Goal: Task Accomplishment & Management: Manage account settings

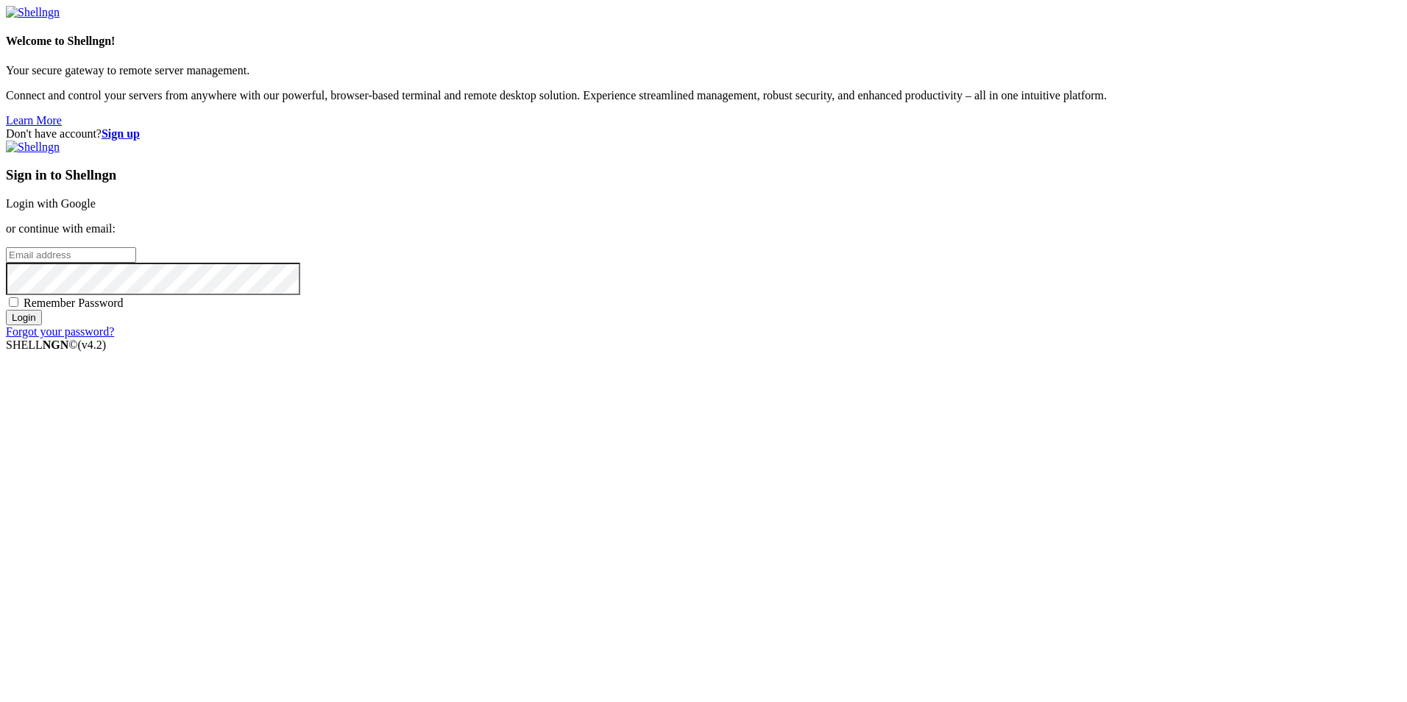
click at [96, 210] on link "Login with Google" at bounding box center [51, 203] width 90 height 13
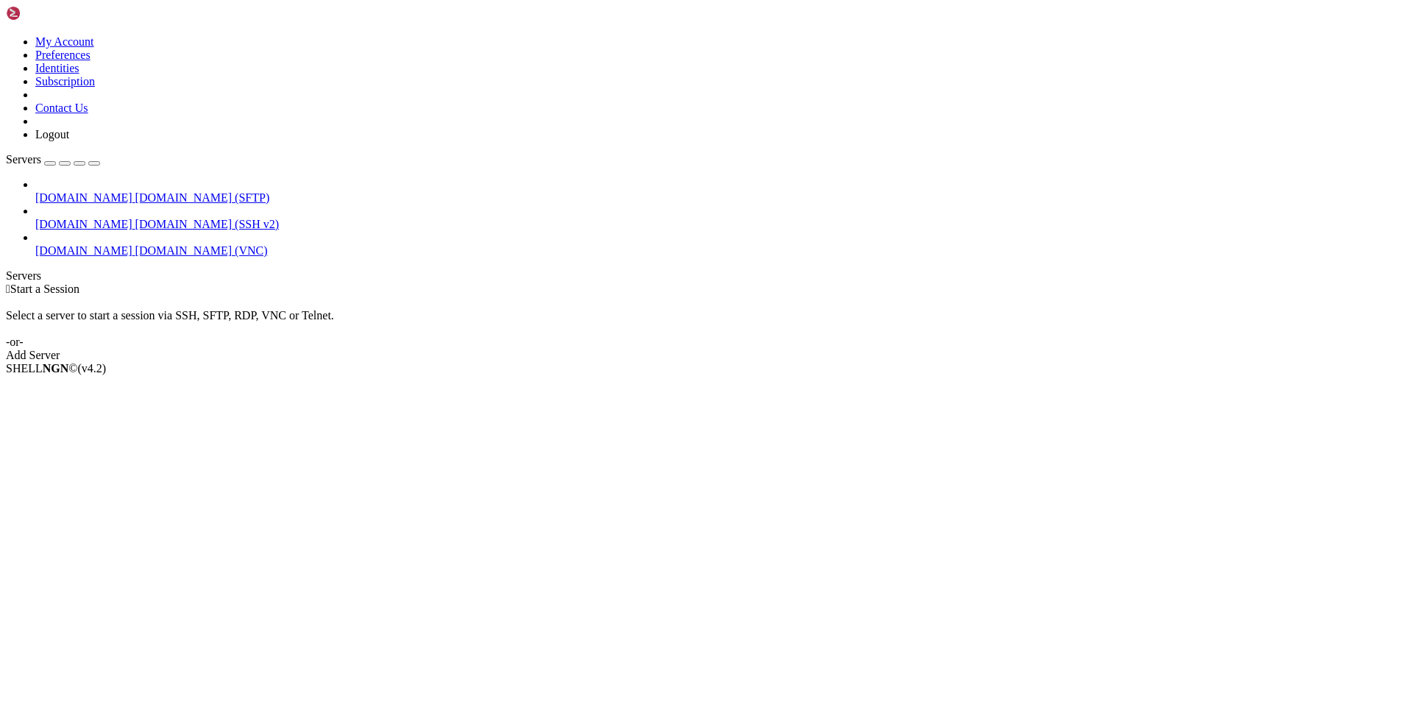
click at [75, 244] on span "[DOMAIN_NAME]" at bounding box center [83, 250] width 97 height 13
click at [40, 244] on link "[DOMAIN_NAME] [DOMAIN_NAME] (VNC)" at bounding box center [718, 250] width 1366 height 13
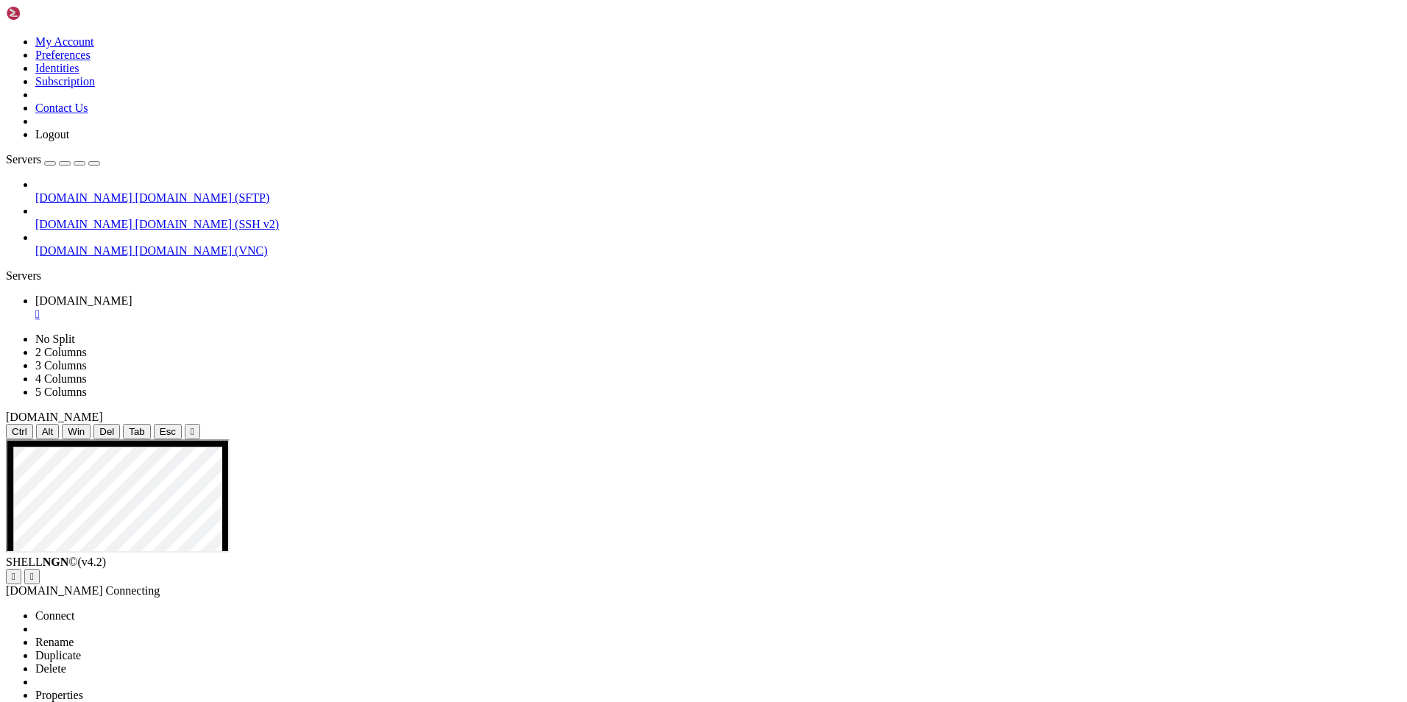
click at [83, 689] on span "Properties" at bounding box center [59, 695] width 48 height 13
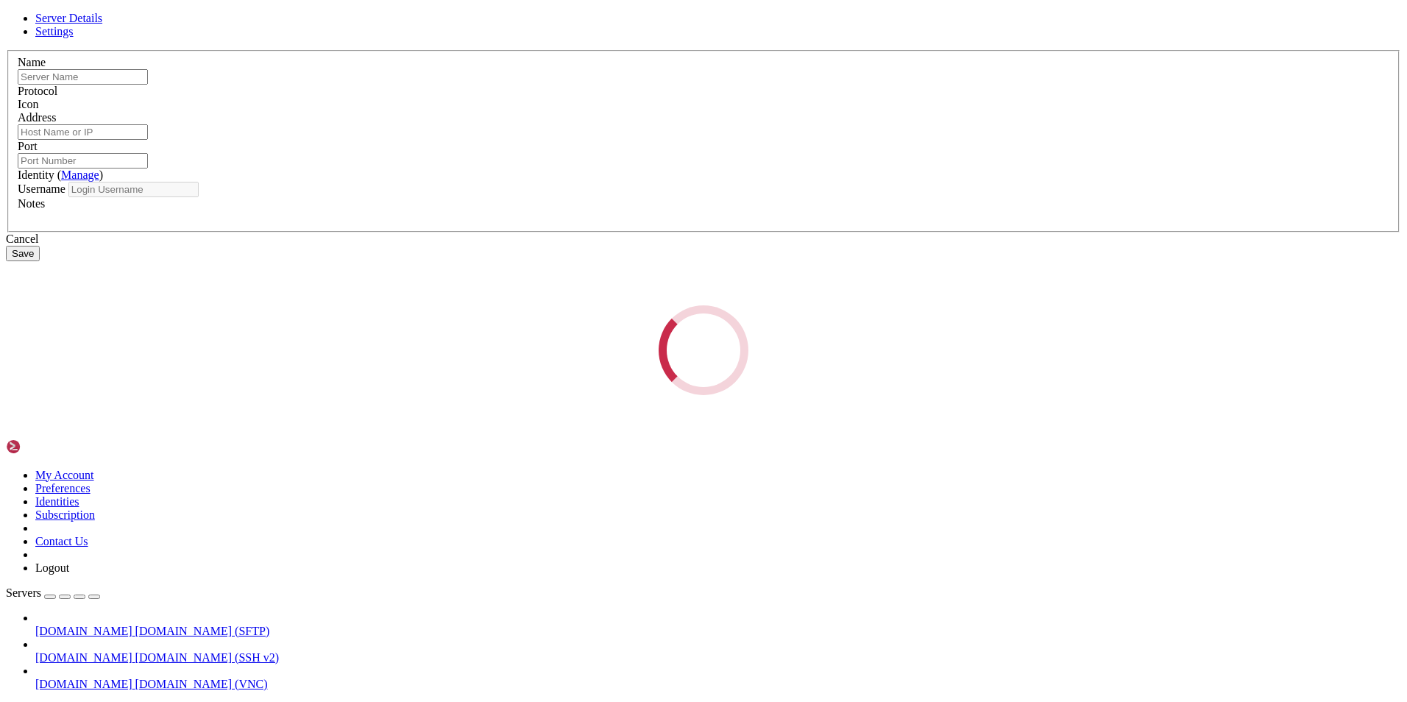
type input "[DOMAIN_NAME]"
type input "22"
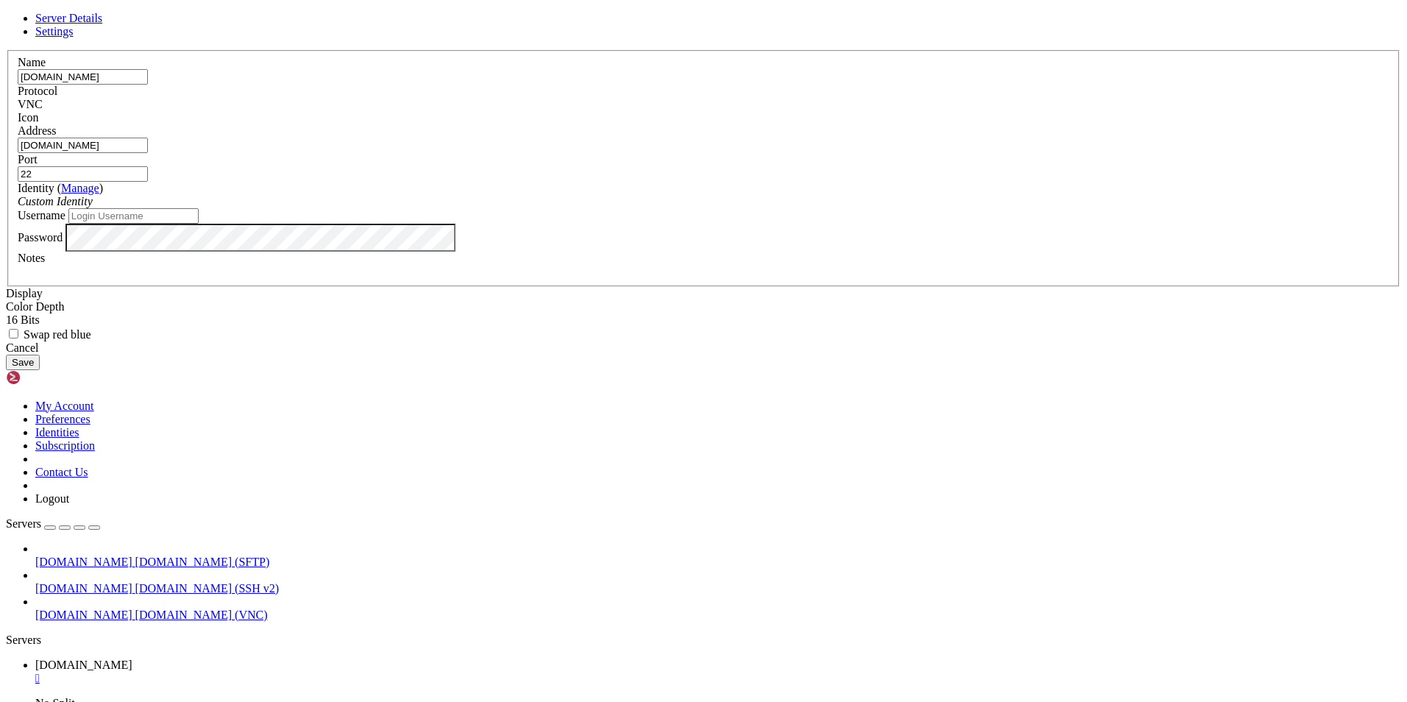
click at [148, 85] on input "[DOMAIN_NAME]" at bounding box center [83, 76] width 130 height 15
type input "[DOMAIN_NAME]"
click at [148, 153] on input "[DOMAIN_NAME]" at bounding box center [83, 145] width 130 height 15
type input "[DOMAIN_NAME]"
click at [40, 370] on button "Save" at bounding box center [23, 362] width 34 height 15
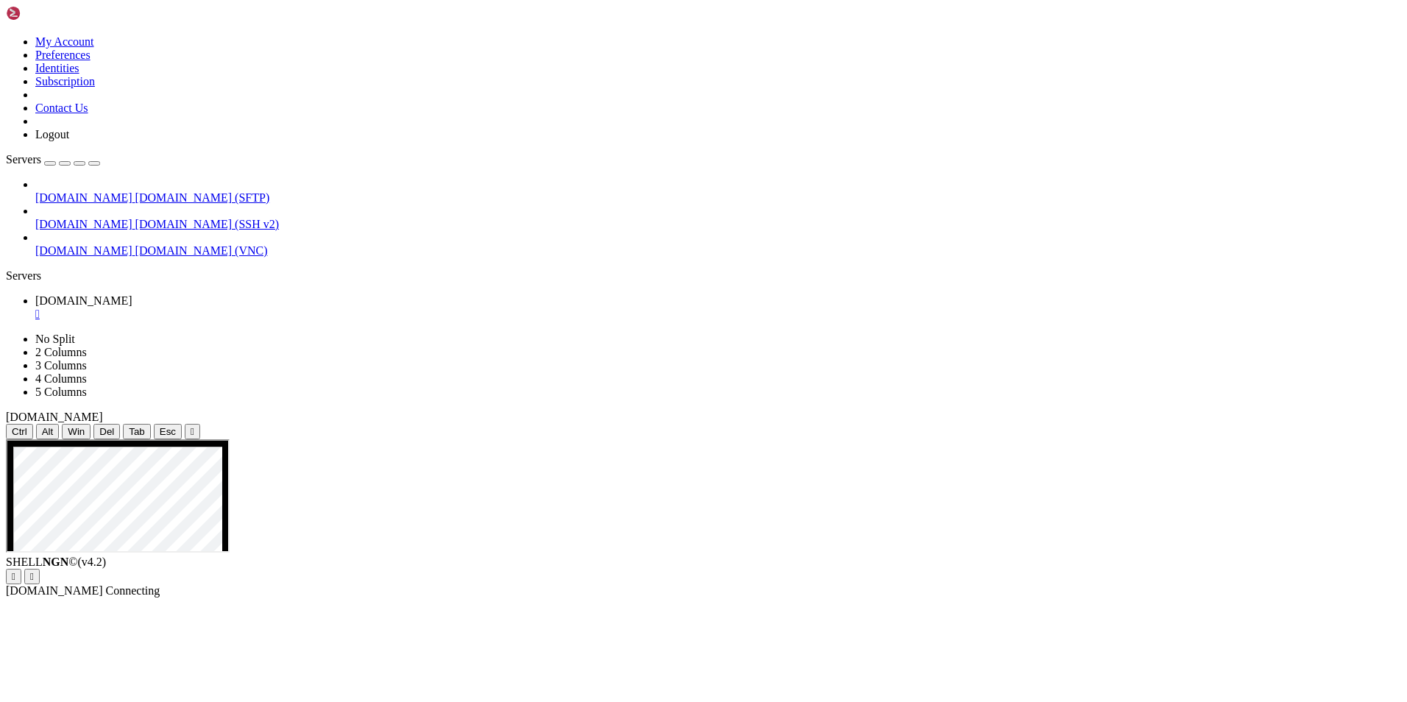
click at [40, 244] on link "[DOMAIN_NAME] [DOMAIN_NAME] (VNC)" at bounding box center [718, 250] width 1366 height 13
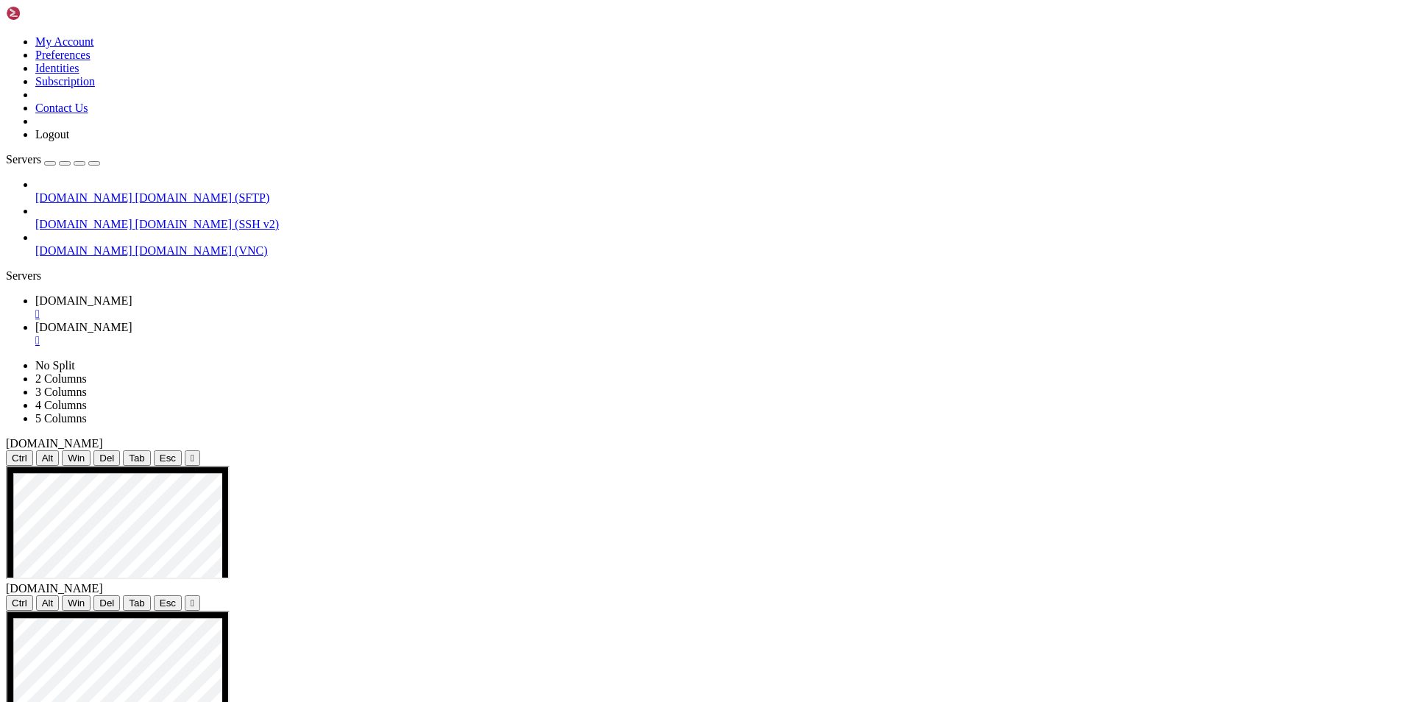
click at [133, 294] on span "[DOMAIN_NAME]" at bounding box center [83, 300] width 97 height 13
click at [282, 308] on div "" at bounding box center [718, 314] width 1366 height 13
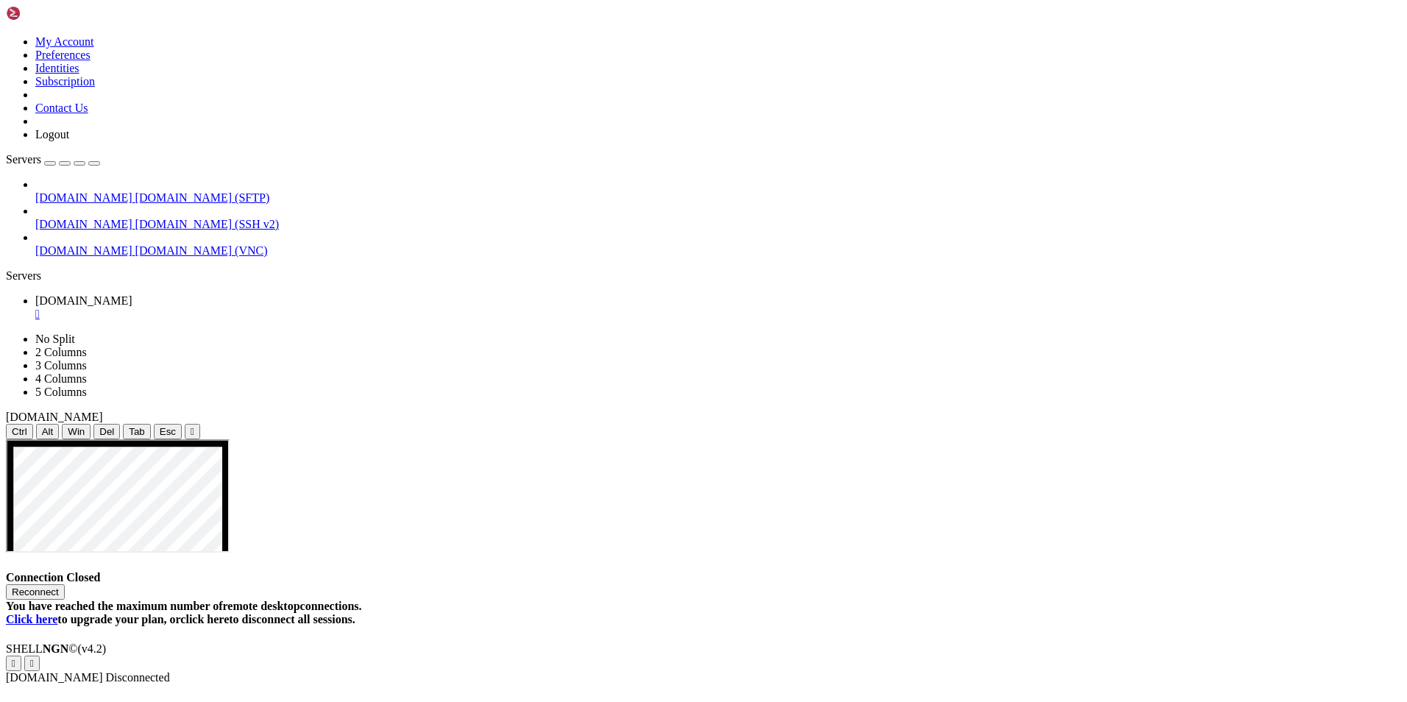
click at [302, 308] on div "" at bounding box center [718, 314] width 1366 height 13
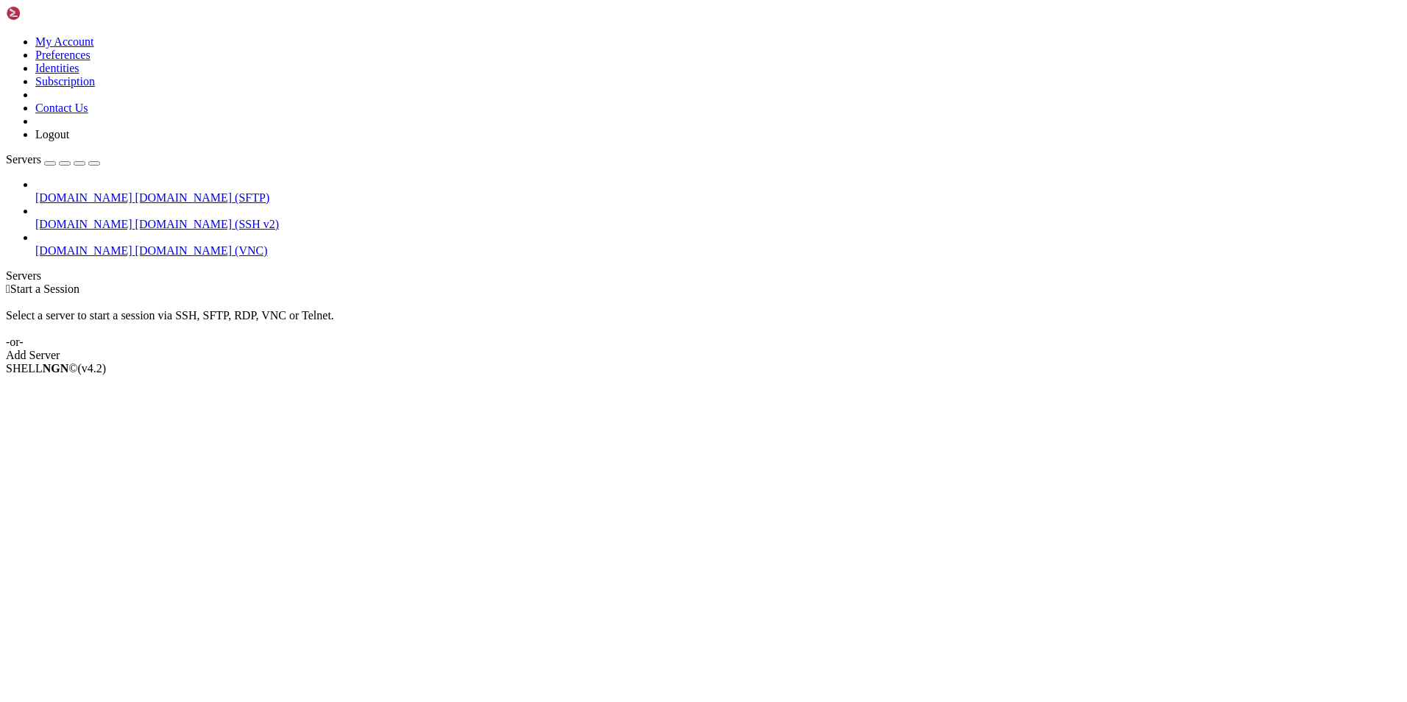
click at [135, 218] on span "[DOMAIN_NAME] (SSH v2)" at bounding box center [207, 224] width 144 height 13
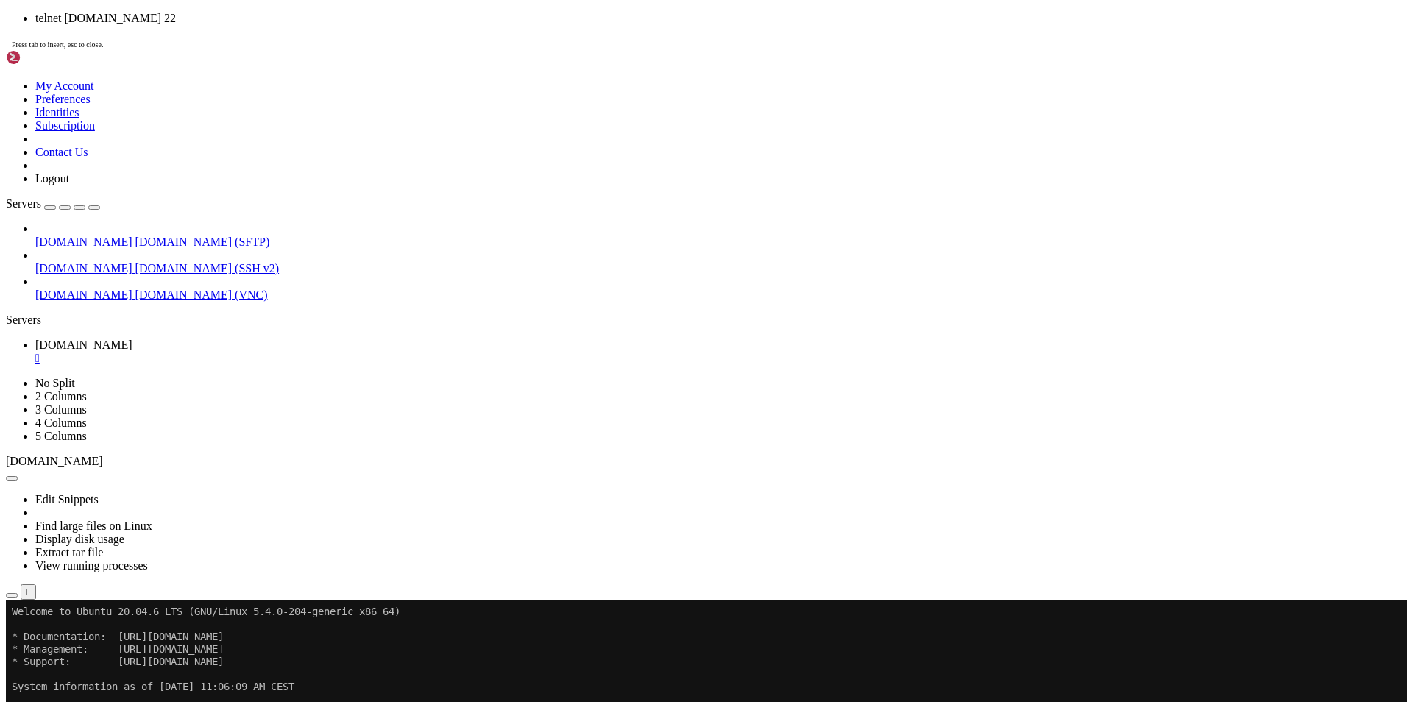
drag, startPoint x: 318, startPoint y: 1002, endPoint x: 744, endPoint y: 836, distance: 456.9
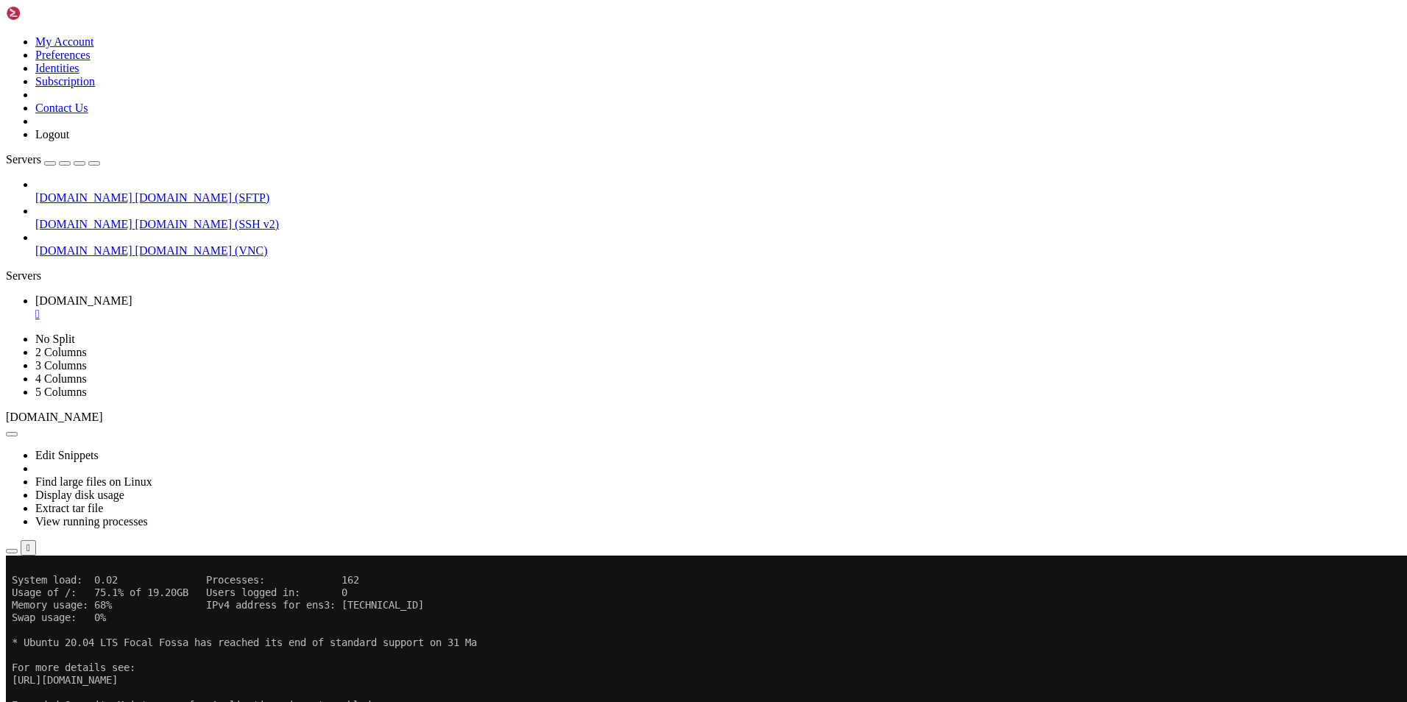
scroll to position [100, 0]
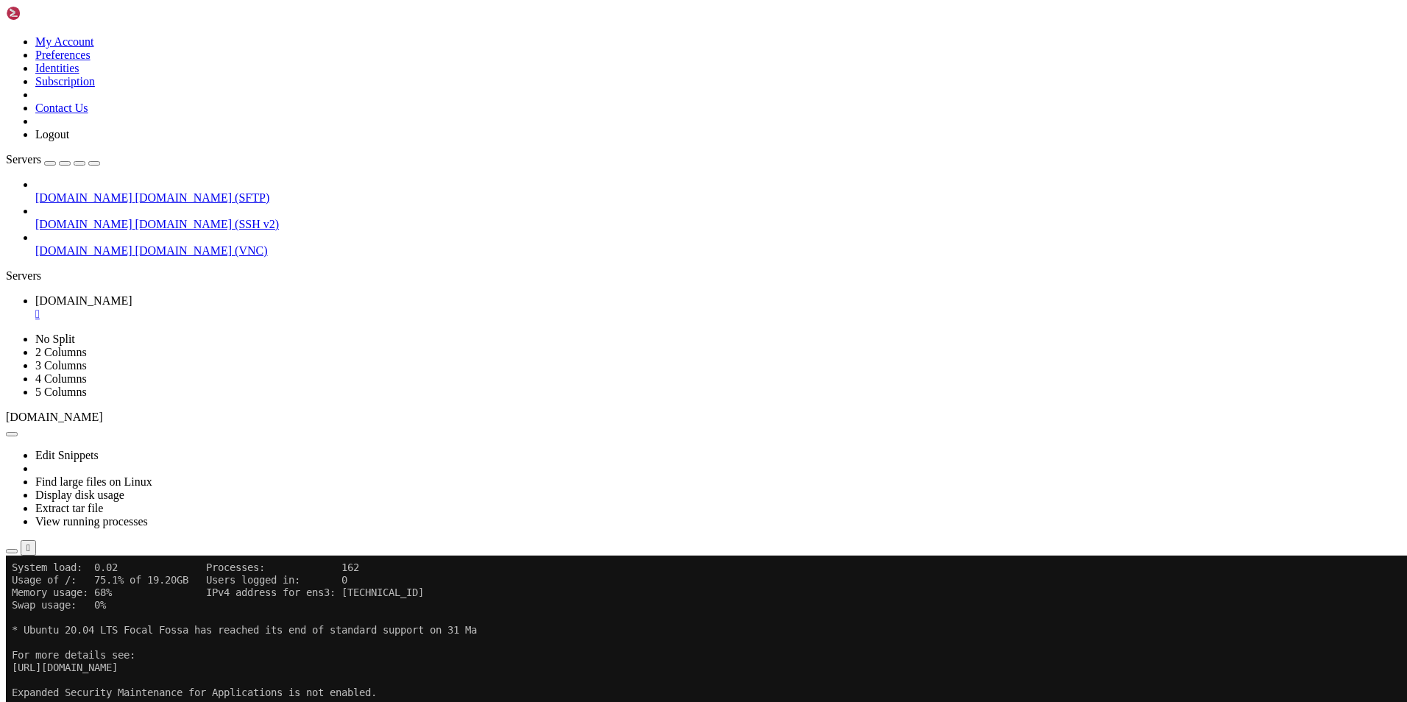
click at [80, 244] on span "[DOMAIN_NAME]" at bounding box center [83, 250] width 97 height 13
click at [113, 191] on span "[DOMAIN_NAME]" at bounding box center [83, 197] width 97 height 13
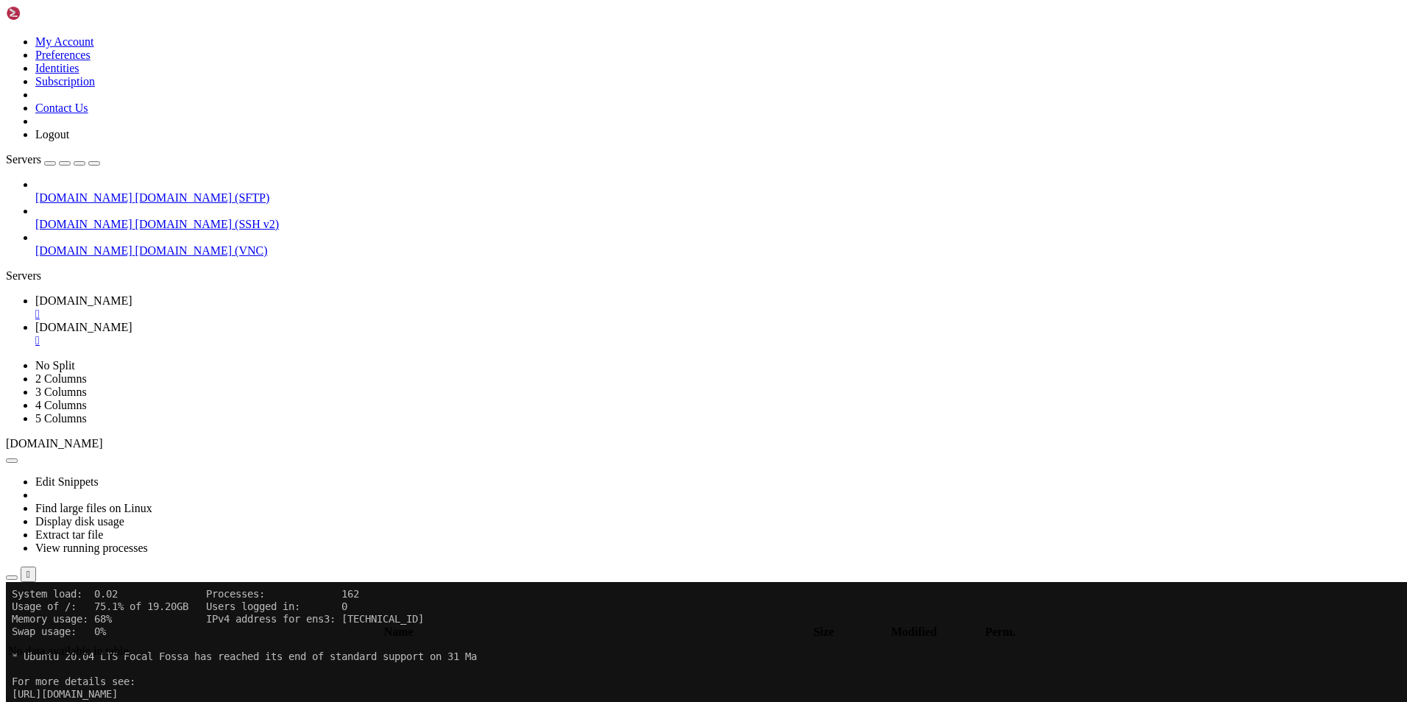
type input "/root"
click at [387, 334] on div "" at bounding box center [718, 340] width 1366 height 13
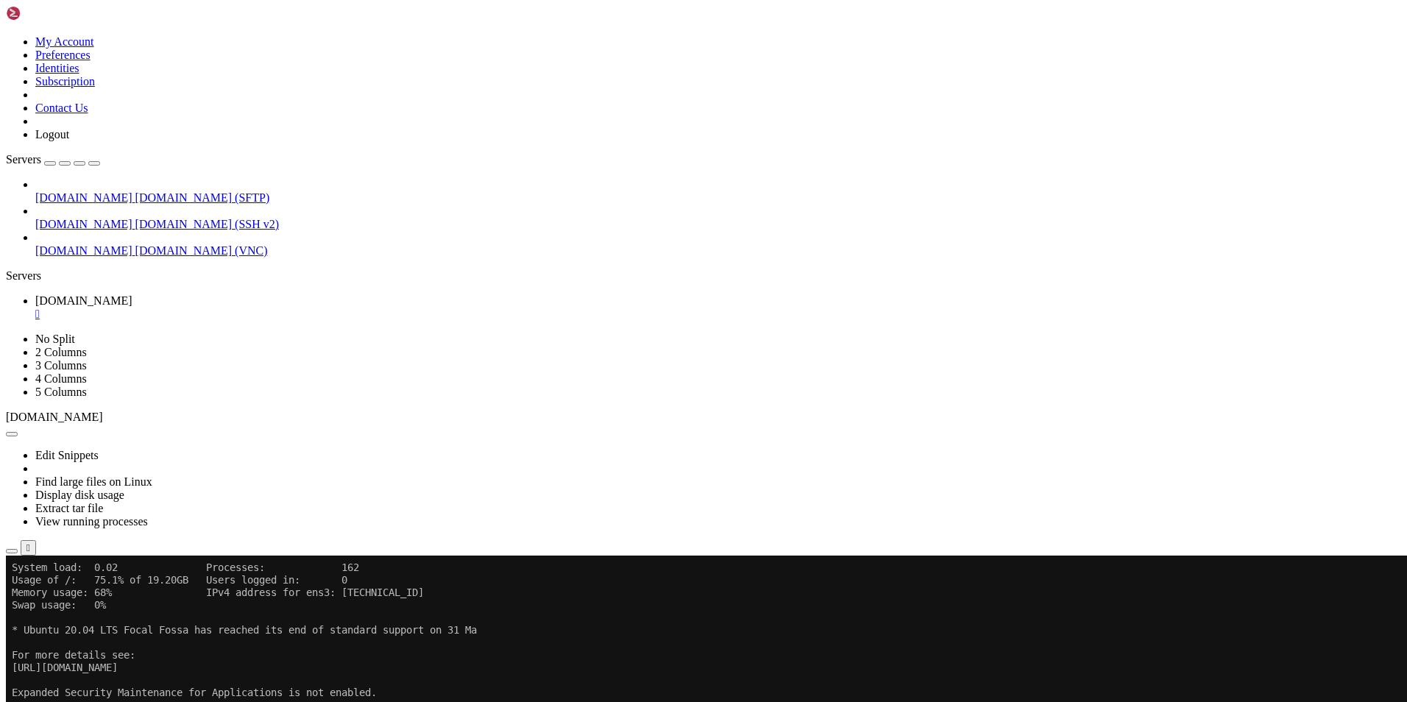
click at [282, 308] on div "" at bounding box center [718, 314] width 1366 height 13
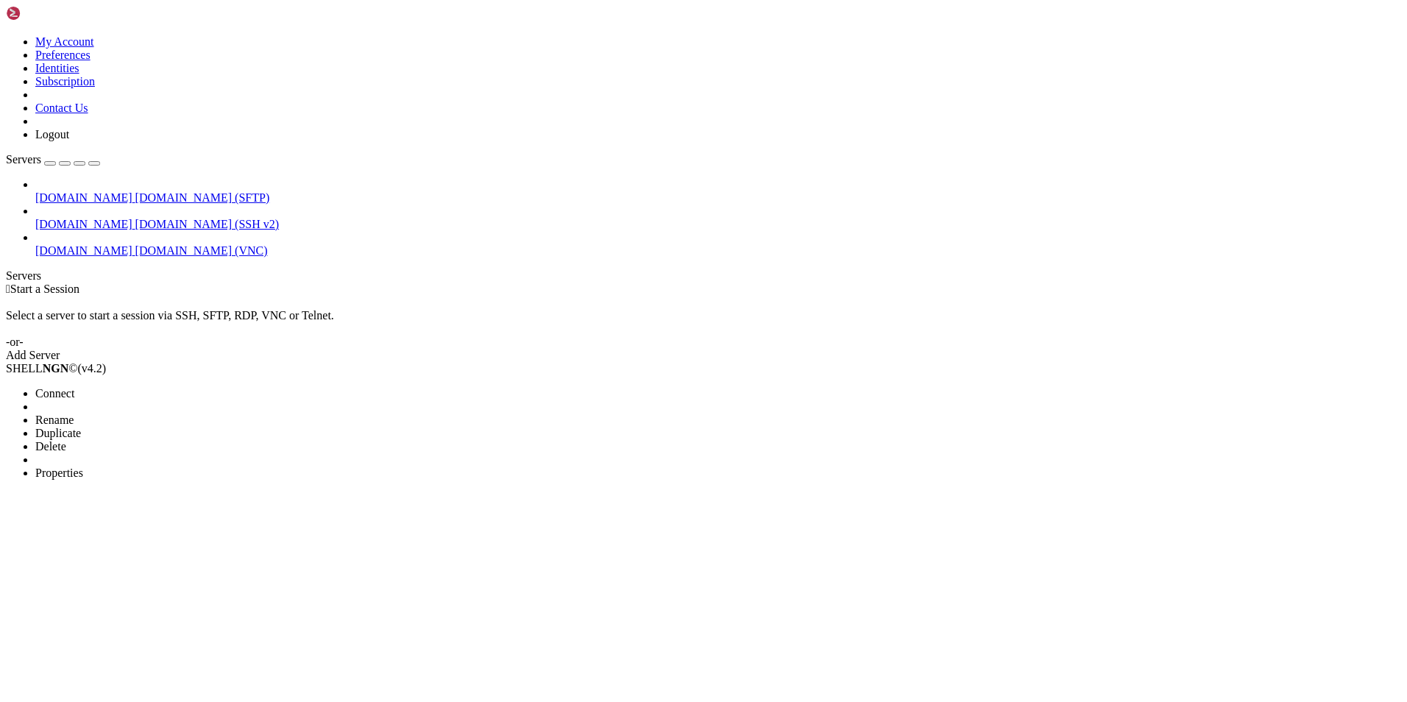
click at [66, 440] on span "Delete" at bounding box center [50, 446] width 31 height 13
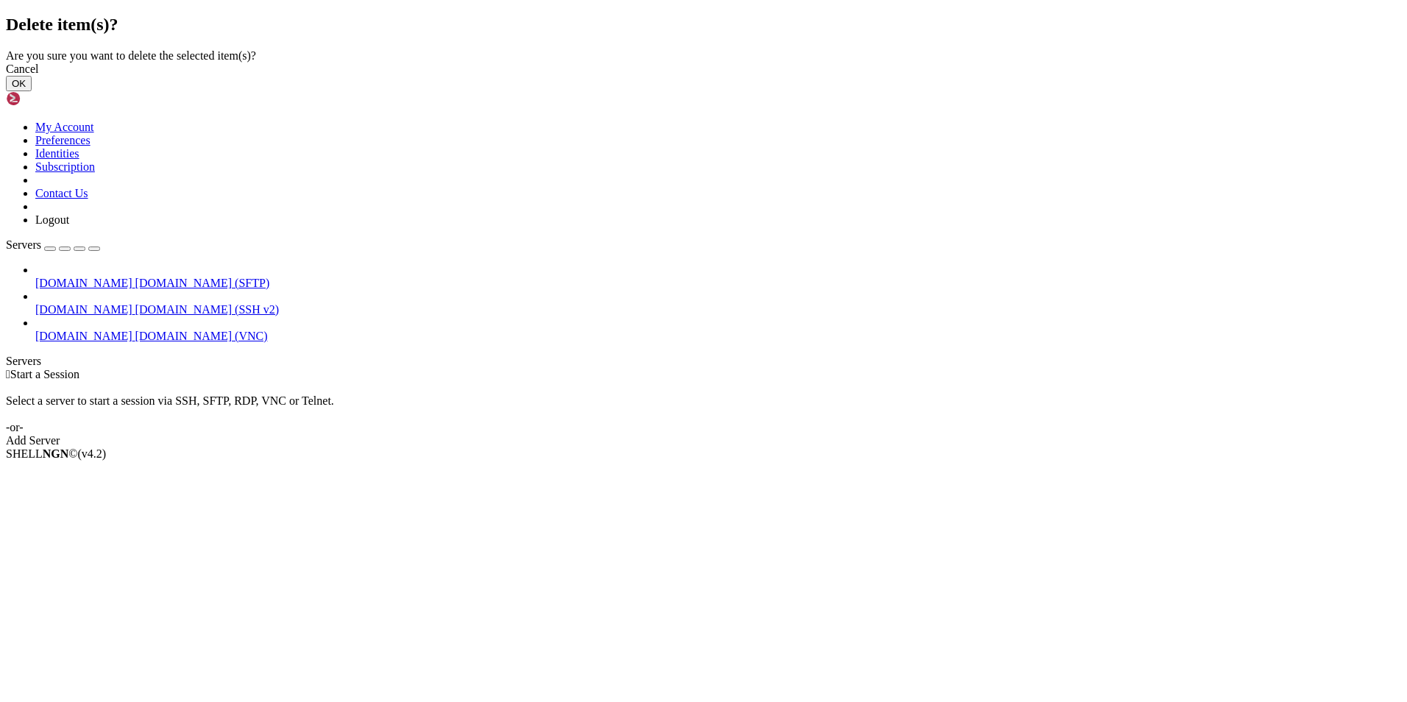
click at [32, 91] on button "OK" at bounding box center [19, 83] width 26 height 15
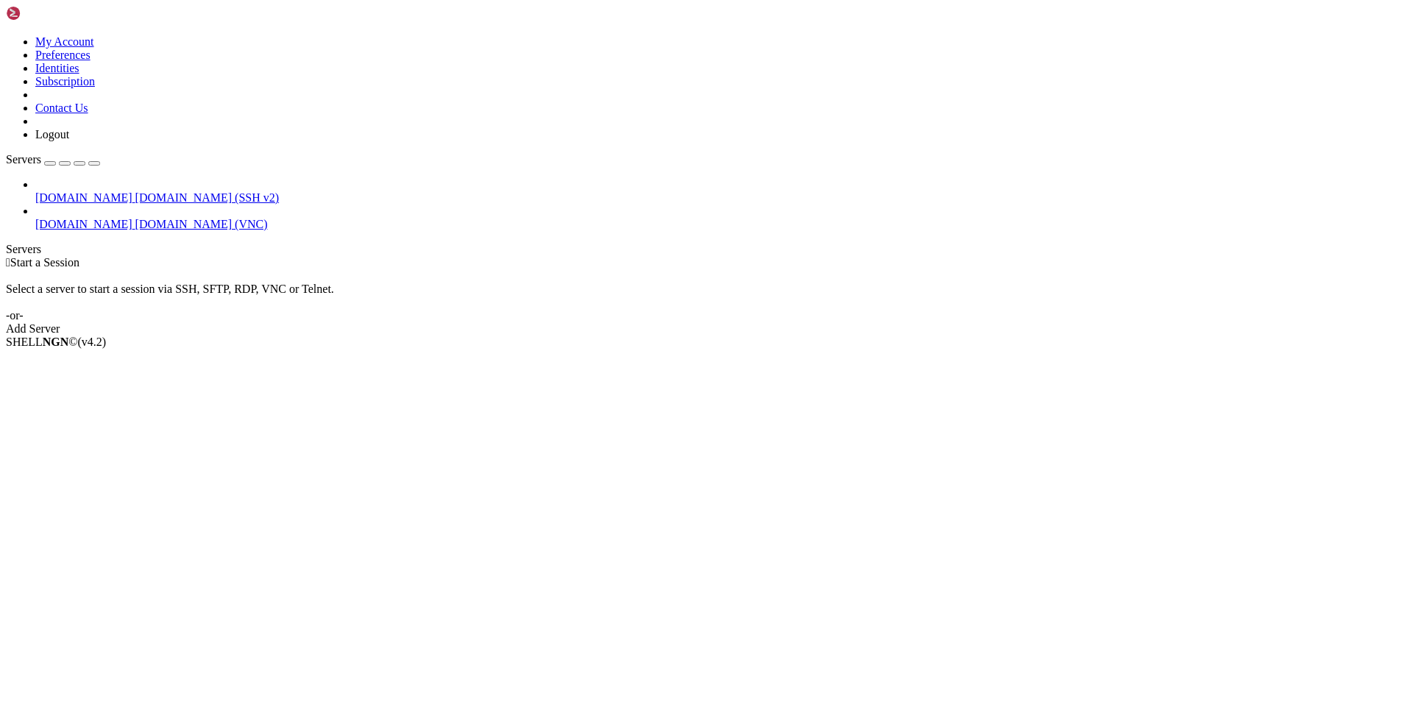
click at [50, 163] on div "button" at bounding box center [50, 163] width 0 height 0
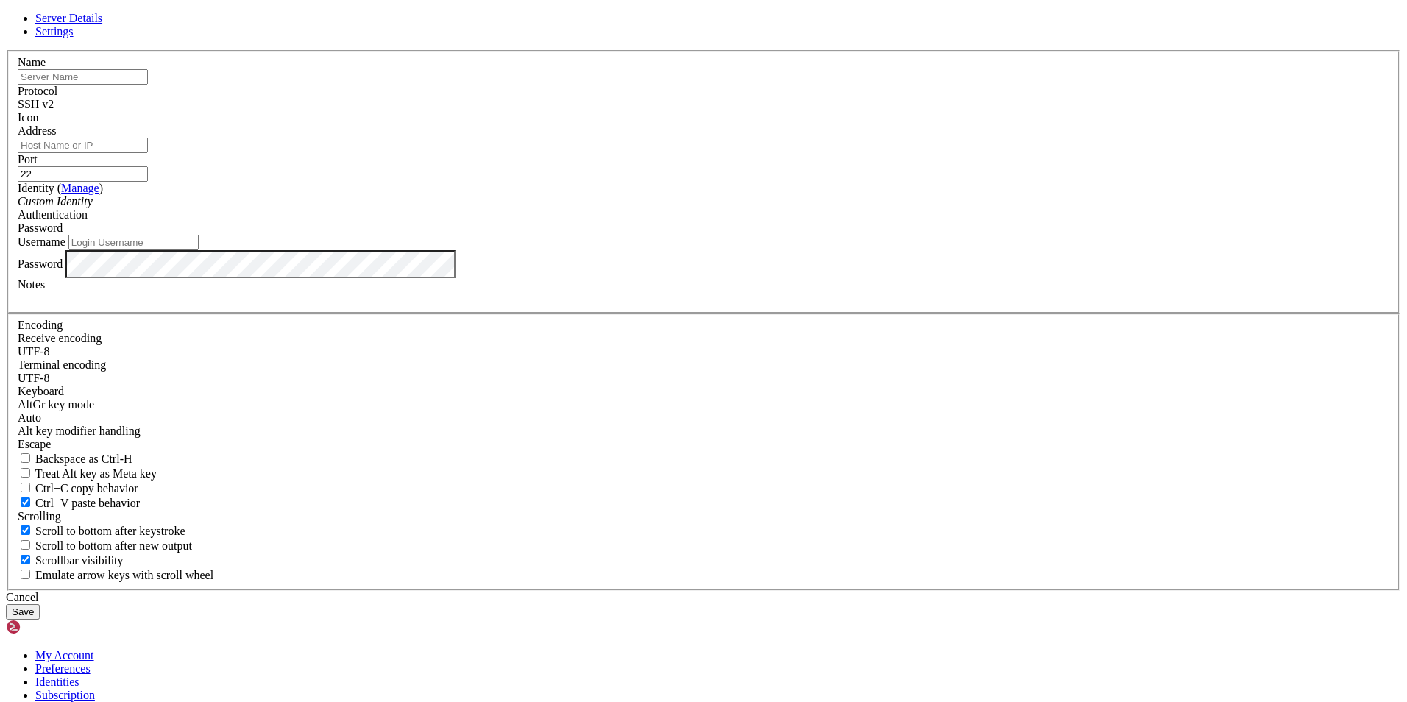
click at [148, 85] on input "text" at bounding box center [83, 76] width 130 height 15
type input "[DOMAIN_NAME]"
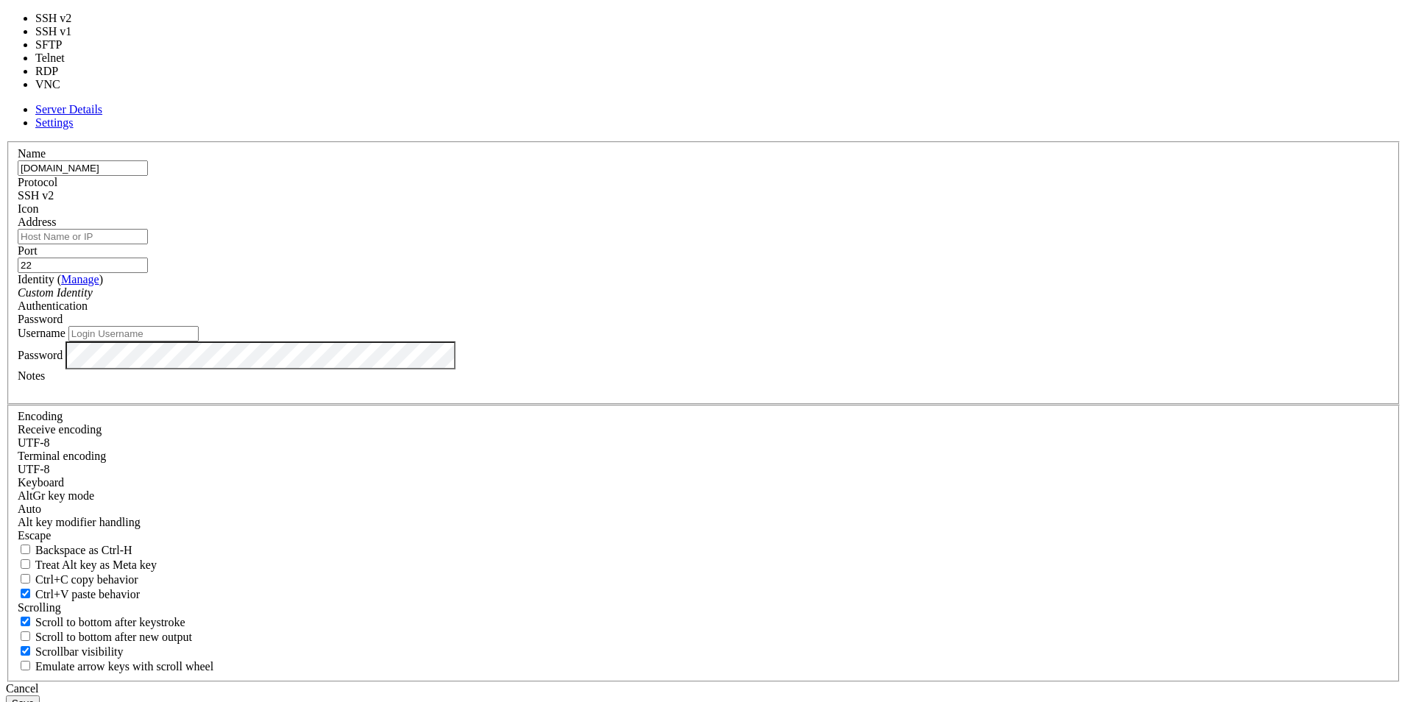
click at [818, 202] on div "SSH v2" at bounding box center [704, 195] width 1372 height 13
drag, startPoint x: 777, startPoint y: 342, endPoint x: 777, endPoint y: 328, distance: 14.7
type input "3389"
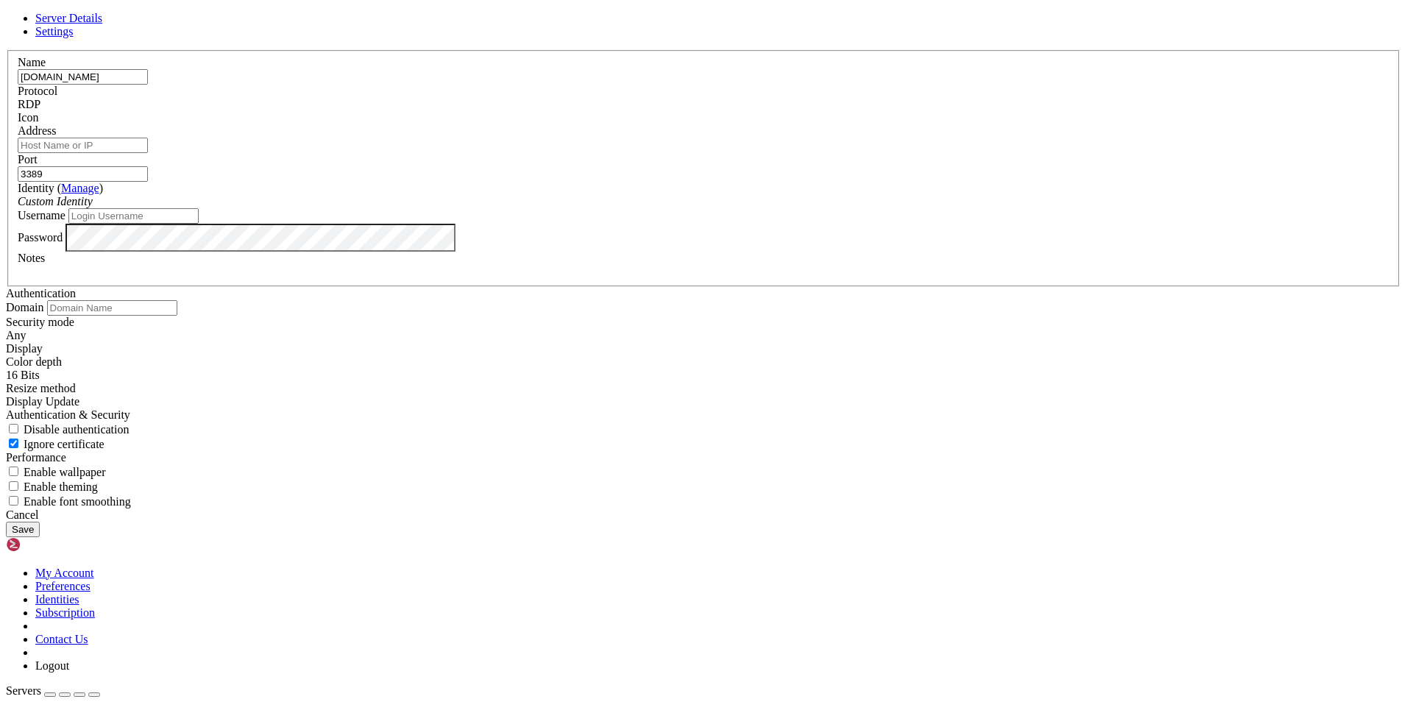
click at [148, 153] on input "Address" at bounding box center [83, 145] width 130 height 15
drag, startPoint x: 594, startPoint y: 216, endPoint x: 445, endPoint y: 215, distance: 148.7
click at [445, 215] on div "Server Details Settings Name [DOMAIN_NAME] Protocol RDP Icon" at bounding box center [704, 275] width 1396 height 526
click at [148, 153] on input "Address" at bounding box center [83, 145] width 130 height 15
paste input "[DOMAIN_NAME]"
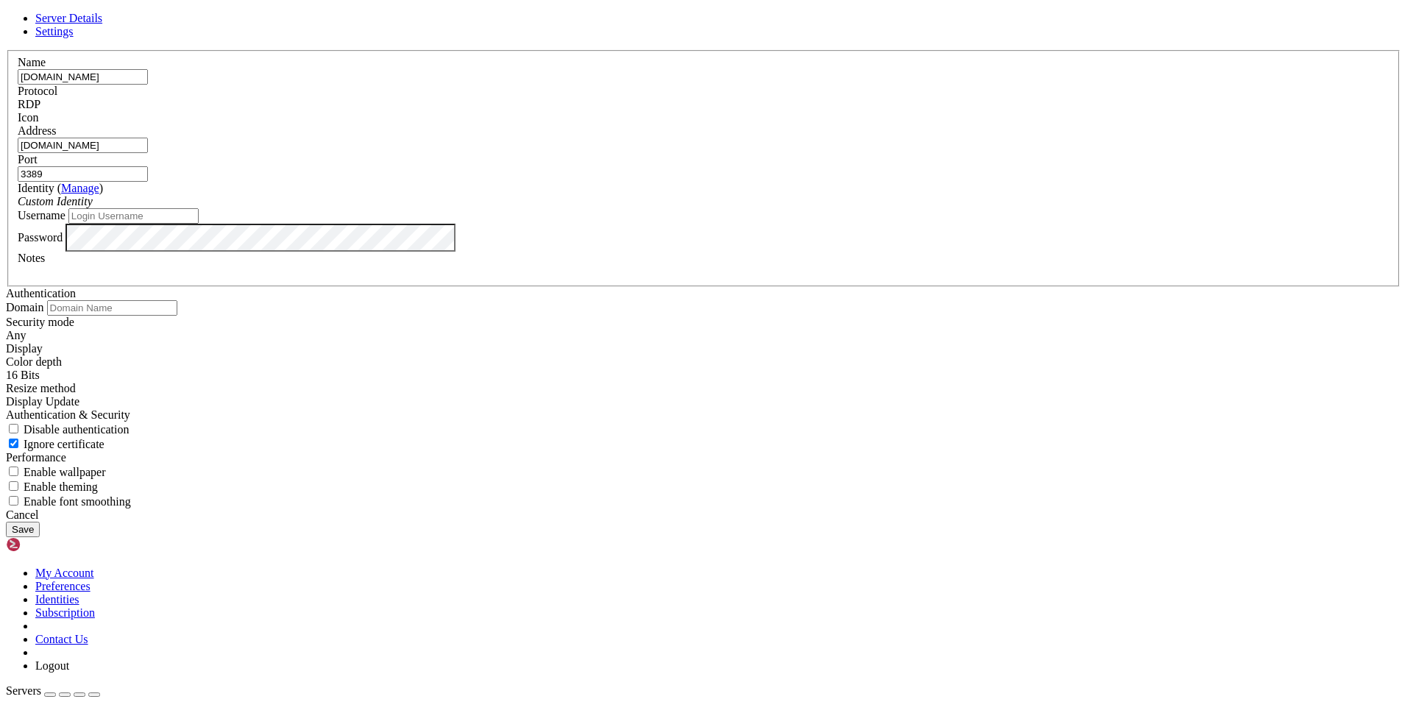
type input "[DOMAIN_NAME]"
click at [199, 224] on input "Username" at bounding box center [133, 215] width 130 height 15
type input "root"
click at [40, 537] on button "Save" at bounding box center [23, 529] width 34 height 15
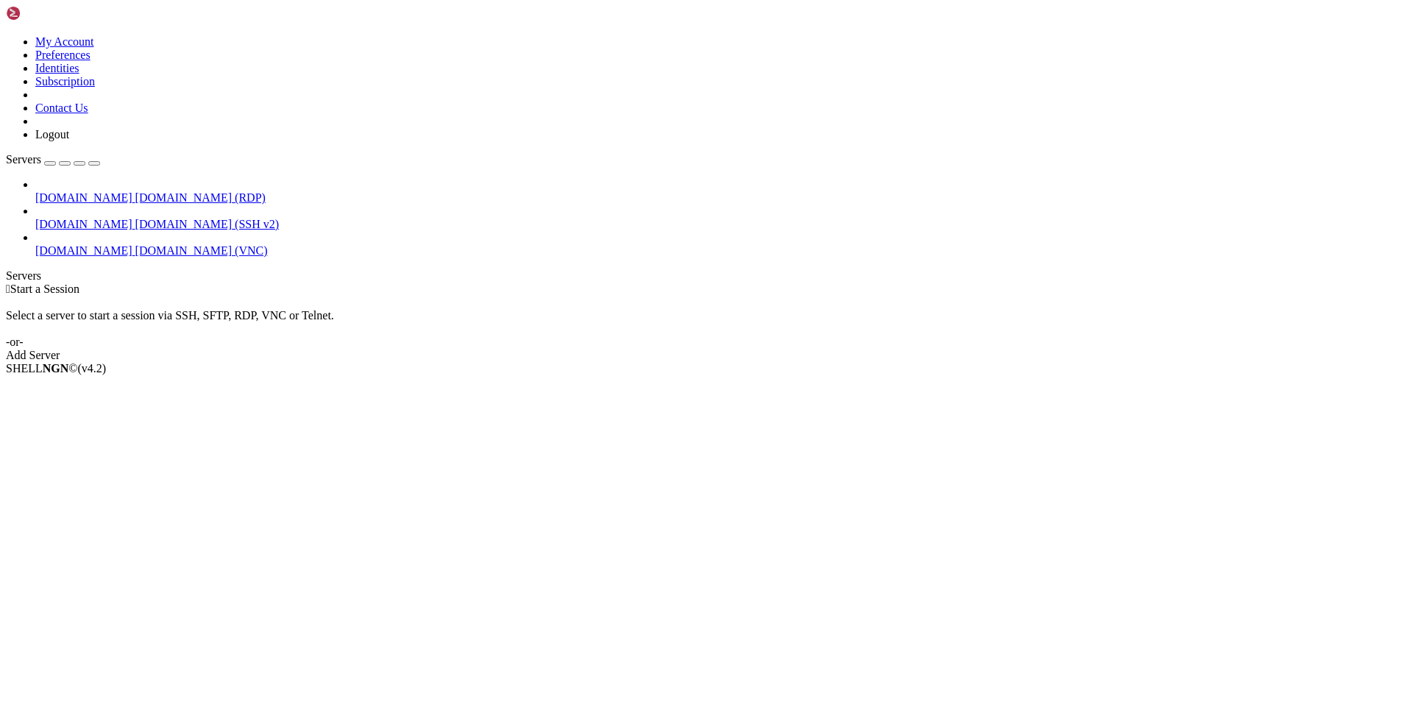
click at [135, 191] on span "[DOMAIN_NAME] (RDP)" at bounding box center [200, 197] width 130 height 13
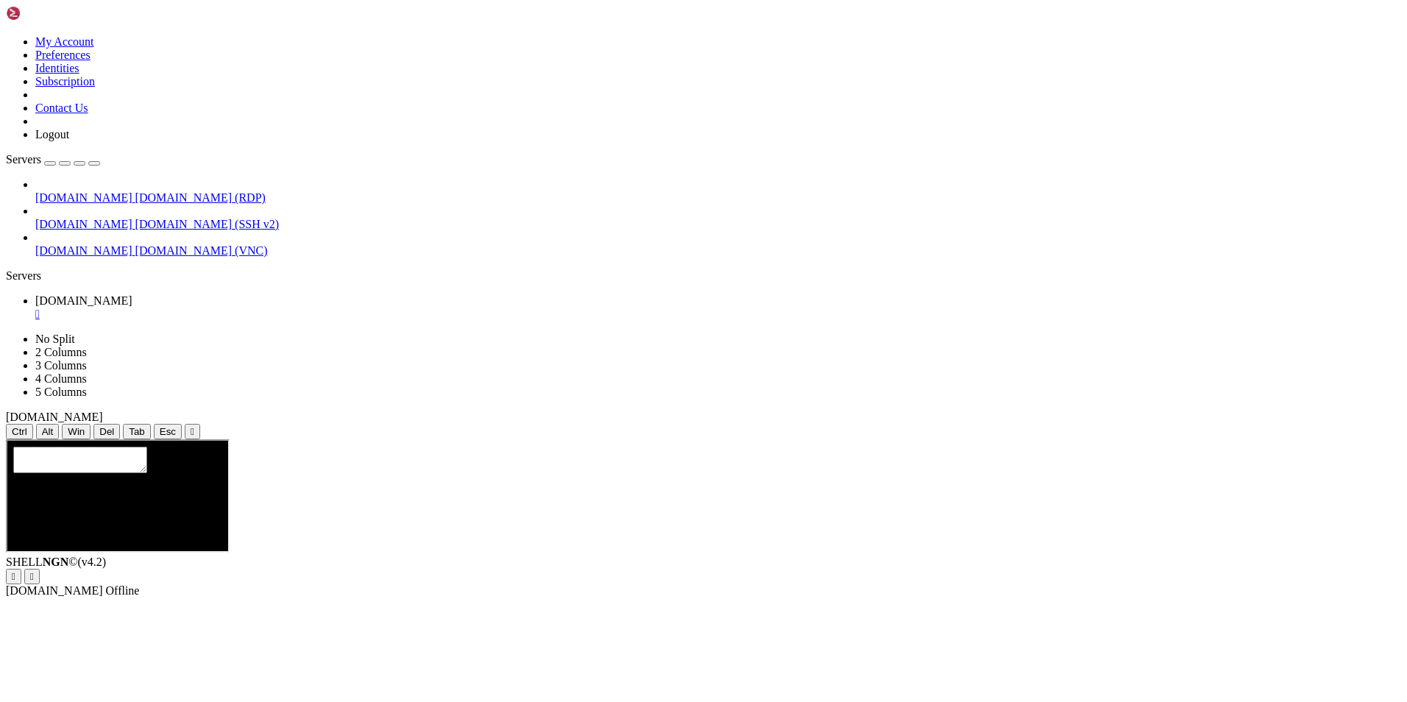
scroll to position [0, 0]
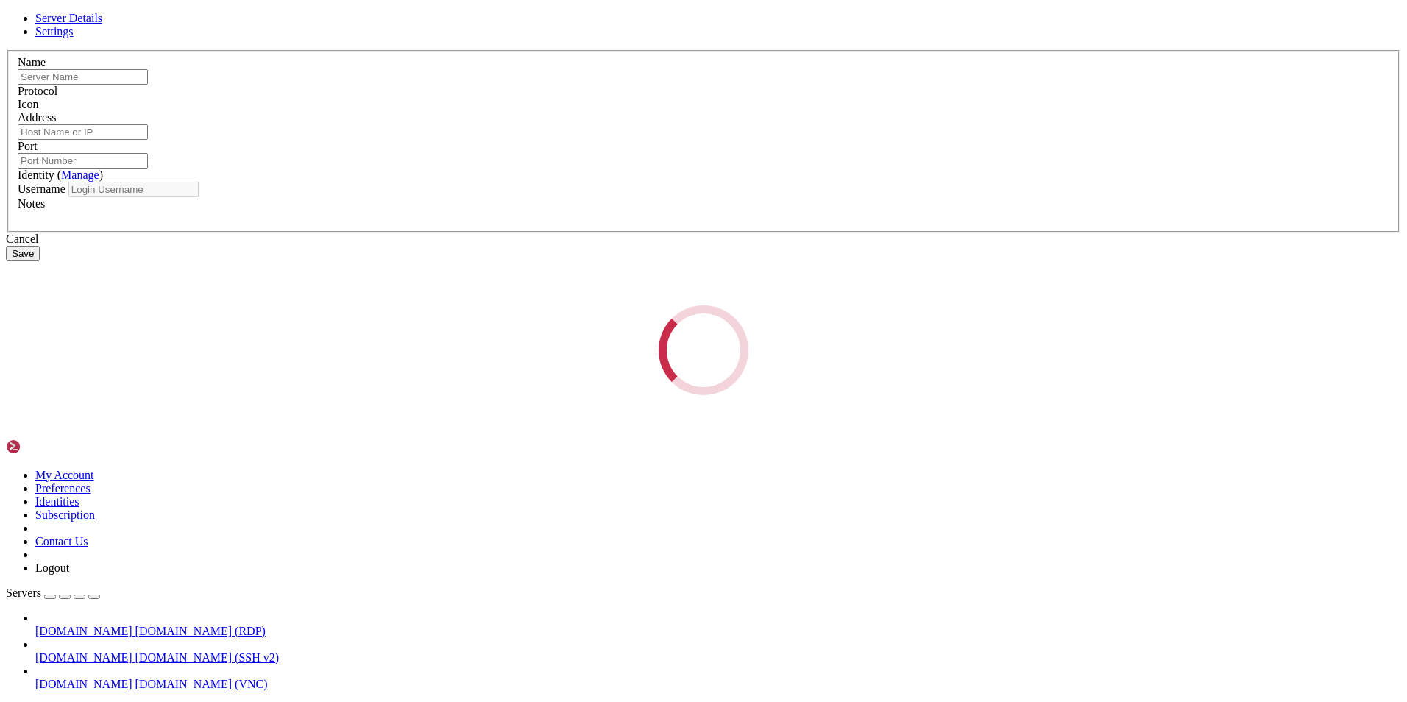
type input "[DOMAIN_NAME]"
type input "3389"
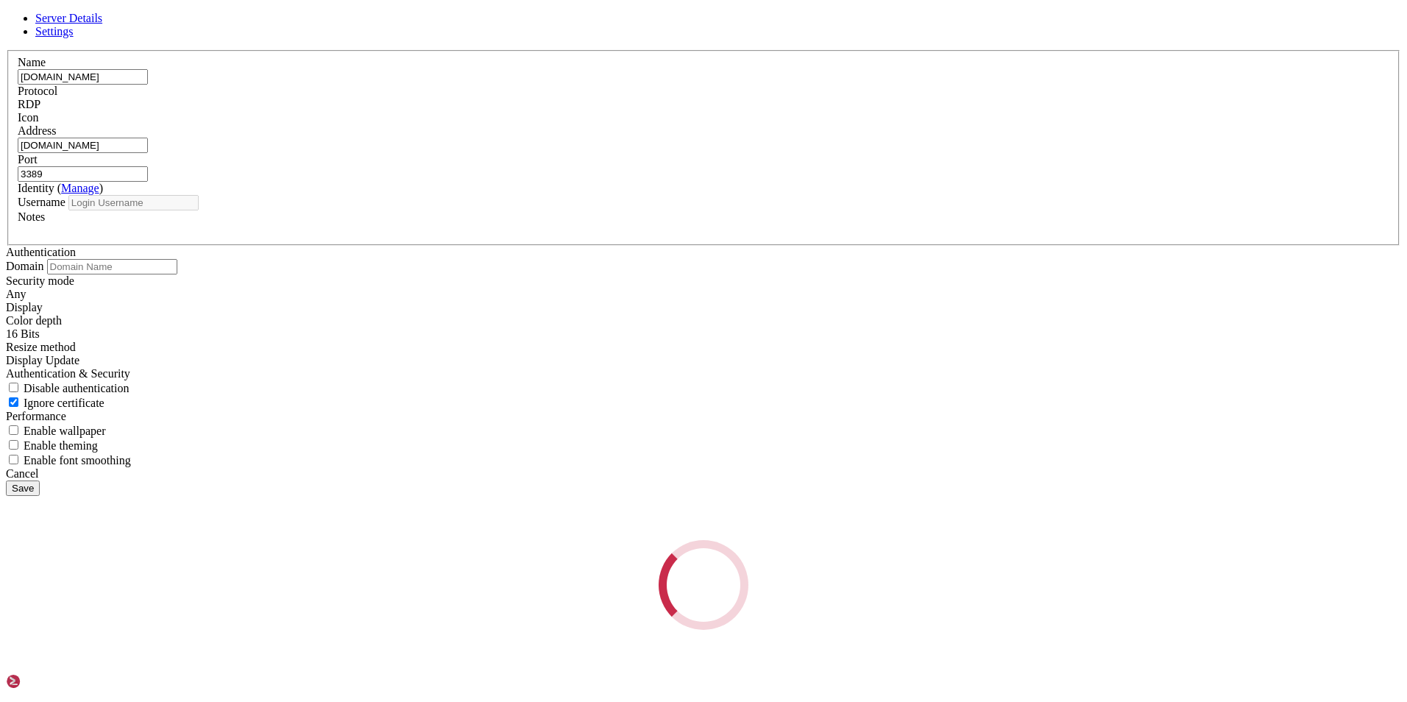
type input "root"
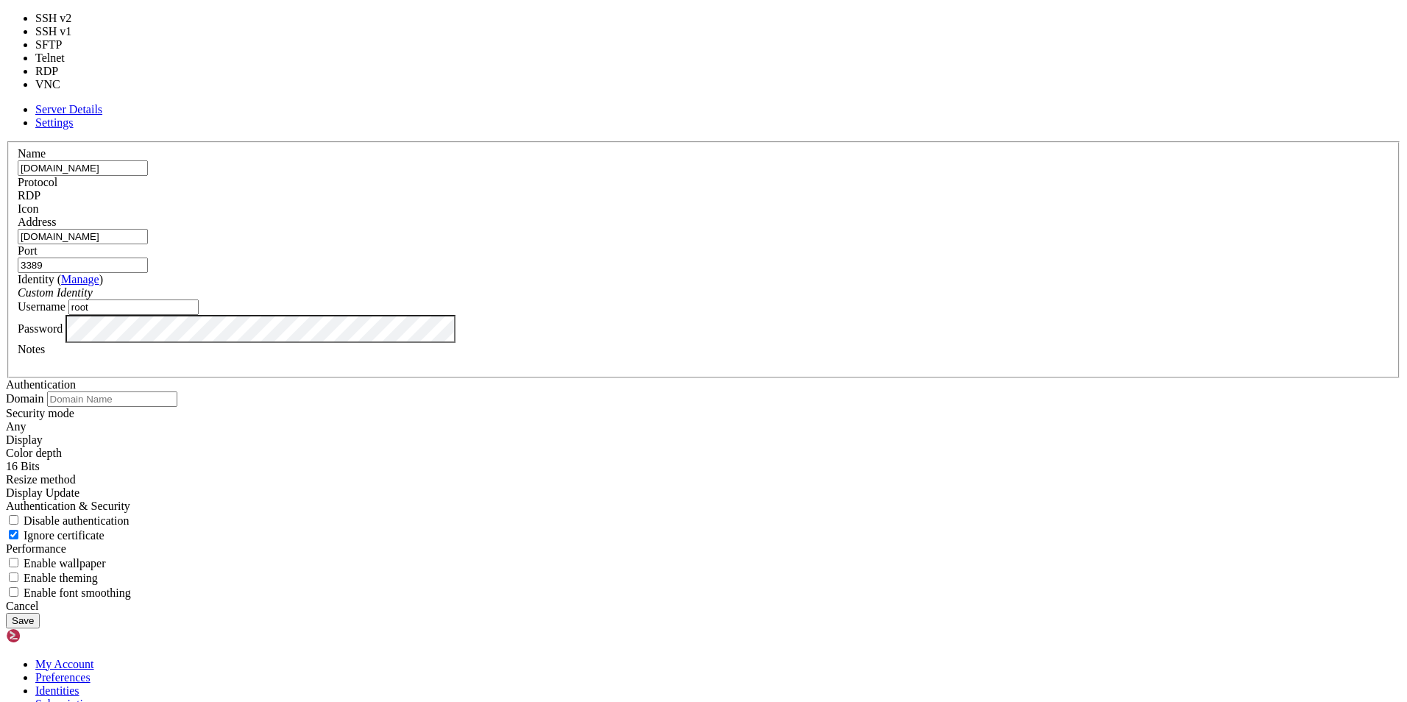
click at [780, 202] on div "RDP" at bounding box center [704, 195] width 1372 height 13
type input "5900"
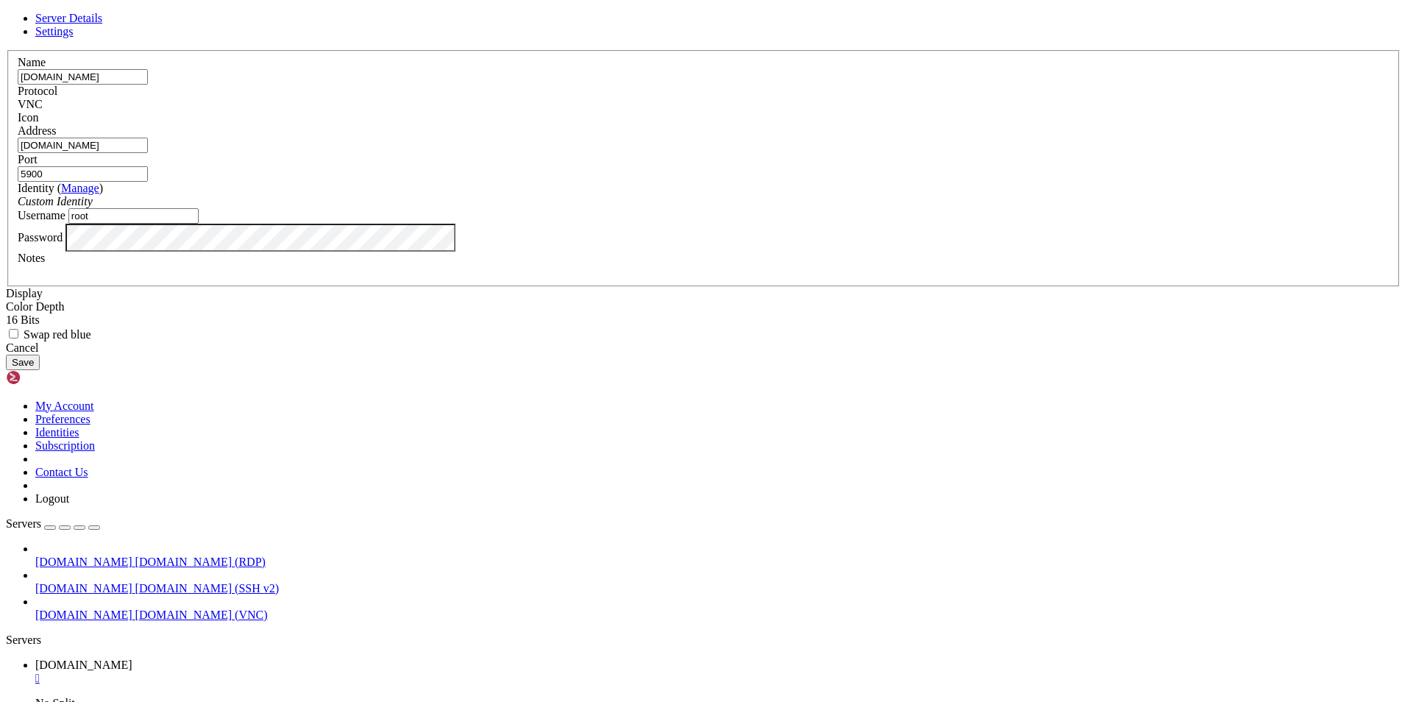
click at [40, 370] on button "Save" at bounding box center [23, 362] width 34 height 15
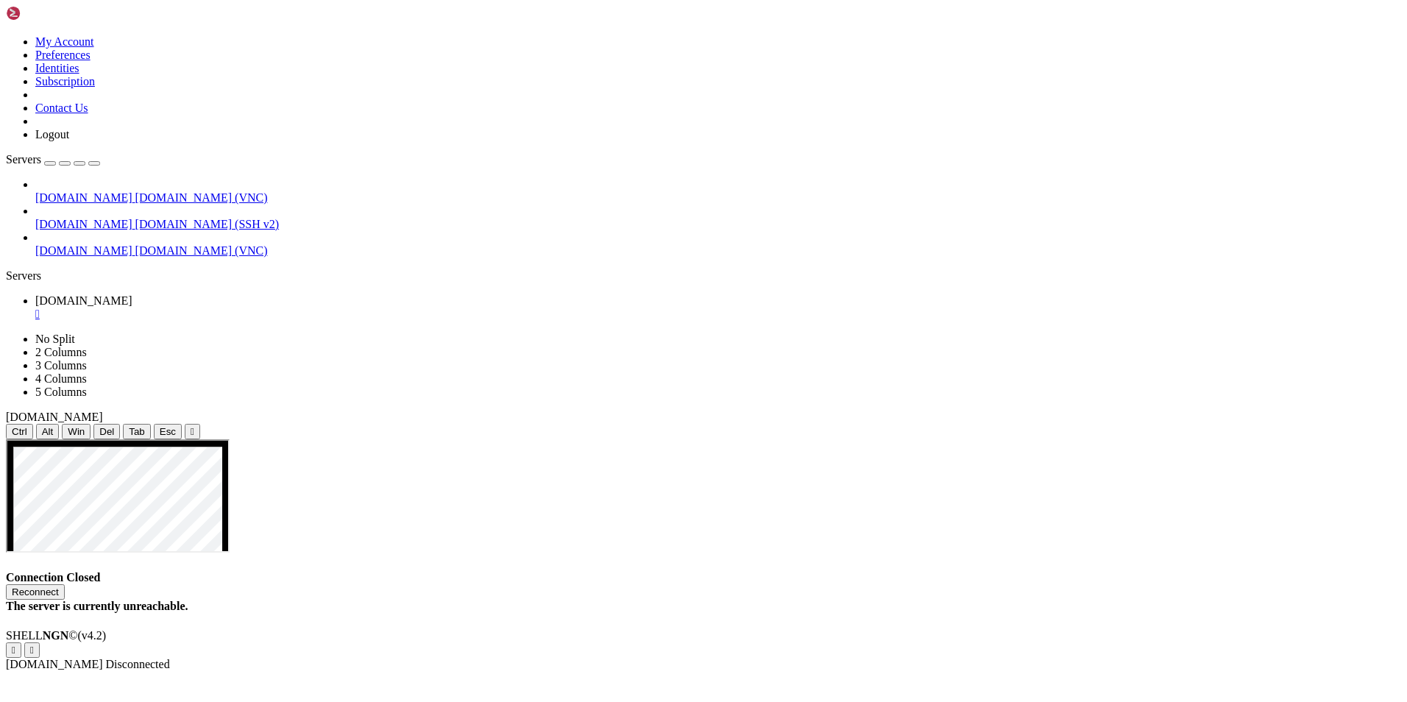
click at [66, 191] on span "[DOMAIN_NAME]" at bounding box center [83, 197] width 97 height 13
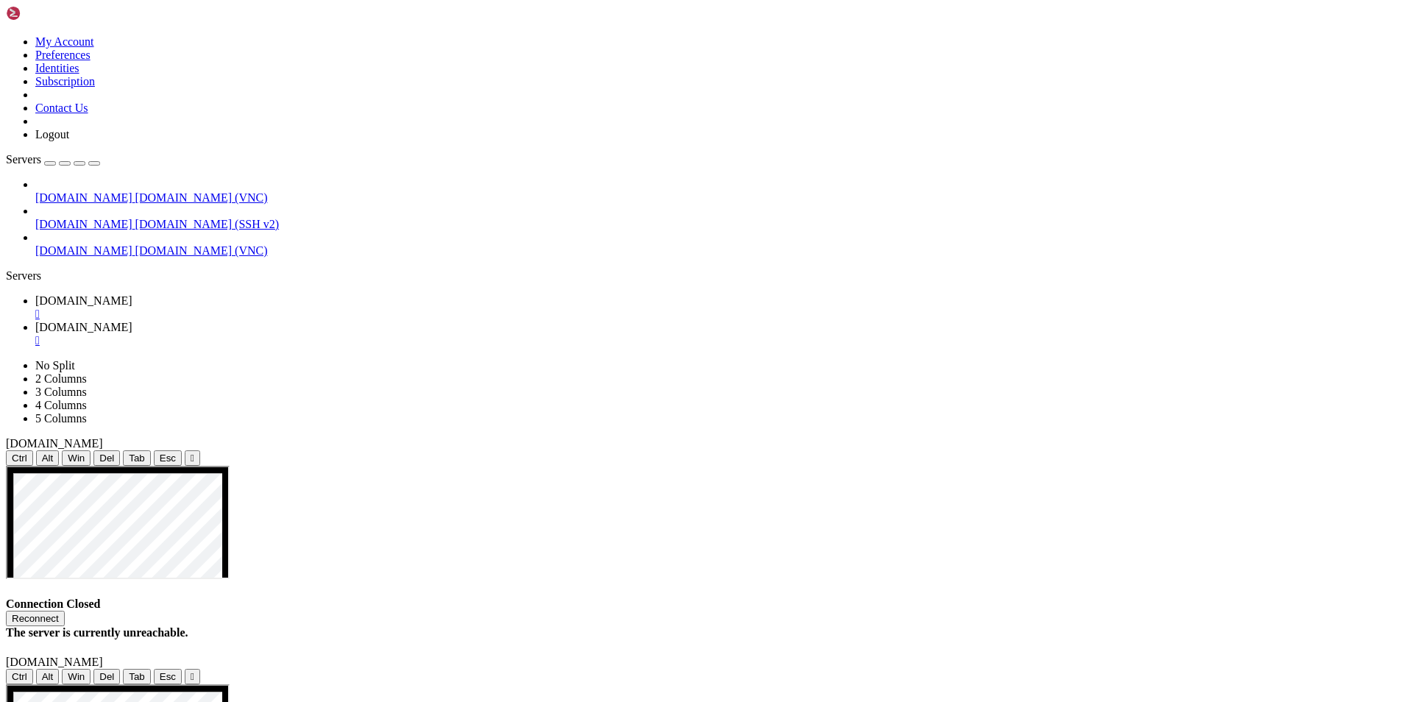
click at [387, 334] on div "" at bounding box center [718, 340] width 1366 height 13
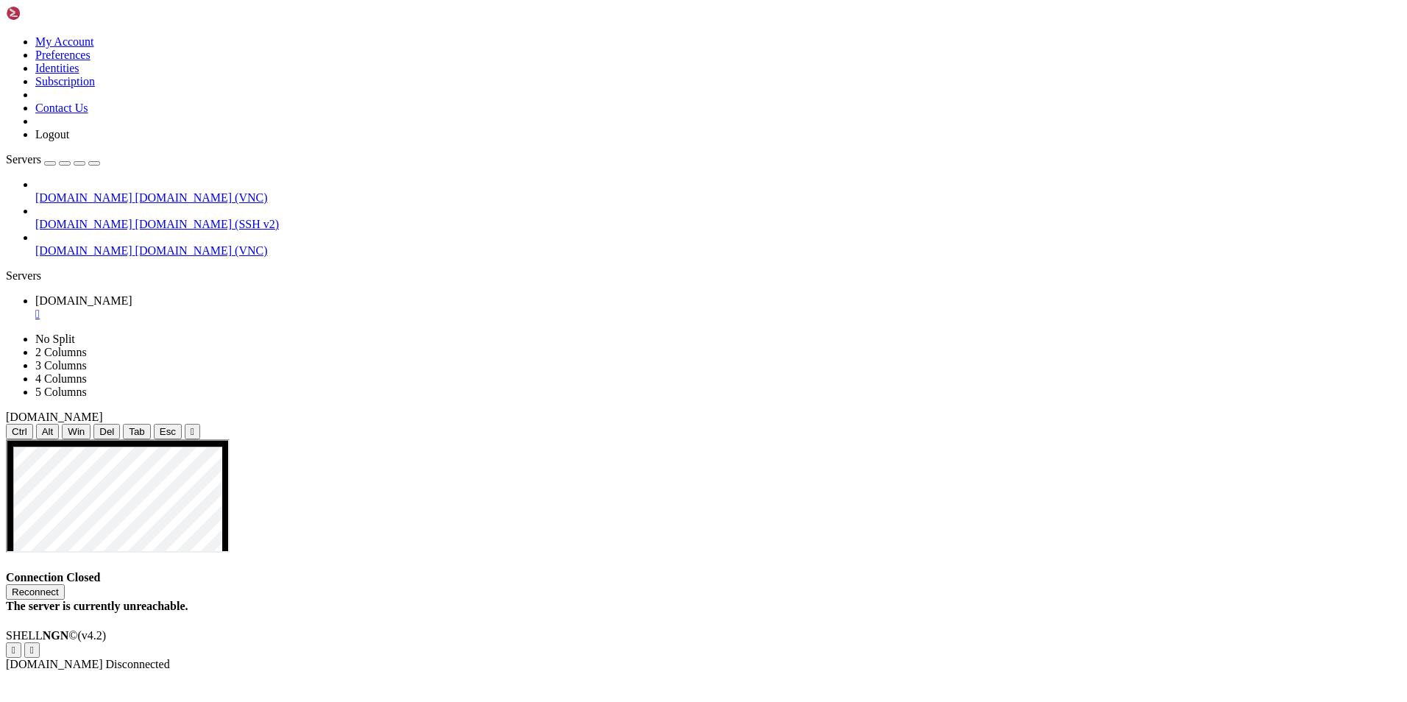
click at [278, 308] on div "" at bounding box center [718, 314] width 1366 height 13
